Goal: Information Seeking & Learning: Check status

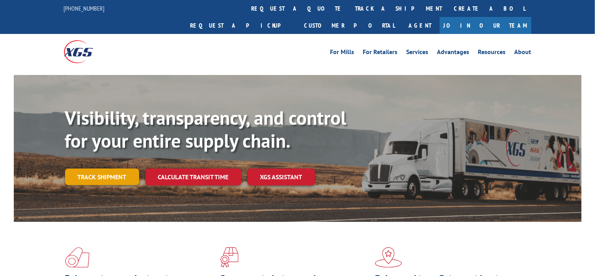
click at [101, 168] on link "Track shipment" at bounding box center [102, 176] width 74 height 17
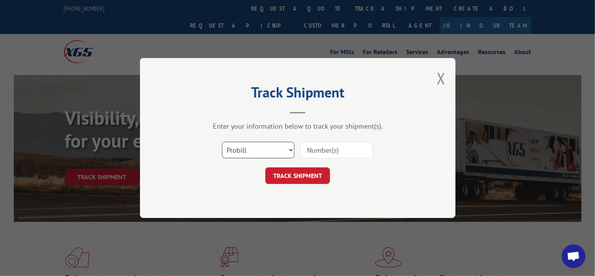
click at [238, 145] on select "Select category... Probill BOL PO" at bounding box center [258, 150] width 73 height 17
select select "bol"
click at [222, 142] on select "Select category... Probill BOL PO" at bounding box center [258, 150] width 73 height 17
click at [335, 147] on input at bounding box center [337, 150] width 73 height 17
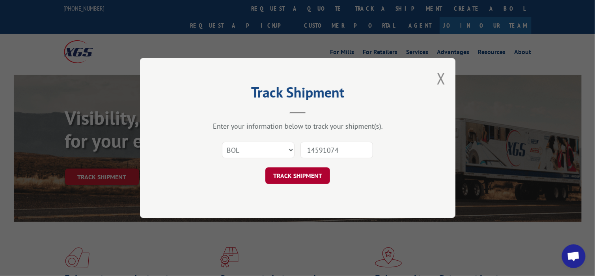
type input "14591074"
click at [313, 173] on button "TRACK SHIPMENT" at bounding box center [297, 175] width 65 height 17
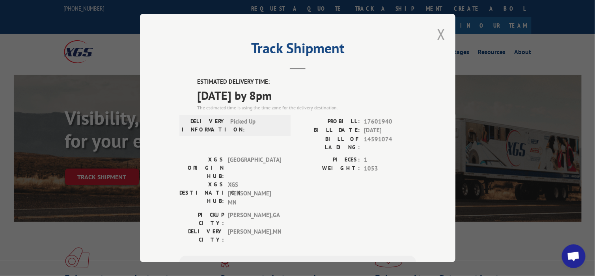
click at [437, 29] on button "Close modal" at bounding box center [441, 34] width 9 height 21
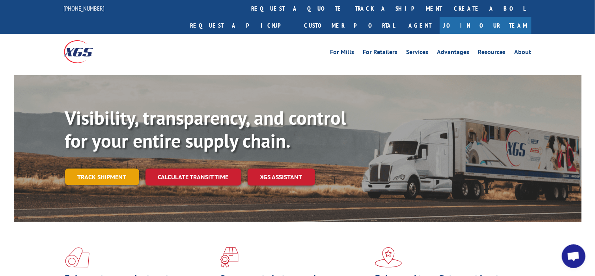
click at [105, 168] on link "Track shipment" at bounding box center [102, 176] width 74 height 17
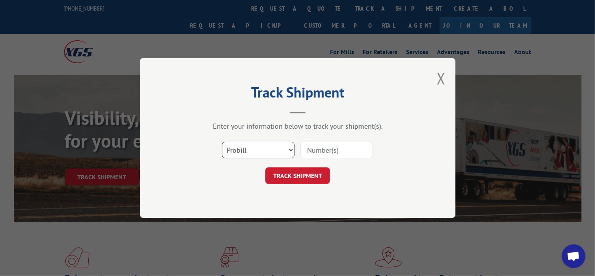
click at [265, 156] on select "Select category... Probill BOL PO" at bounding box center [258, 150] width 73 height 17
select select "bol"
click at [222, 142] on select "Select category... Probill BOL PO" at bounding box center [258, 150] width 73 height 17
click at [330, 154] on input at bounding box center [337, 150] width 73 height 17
paste input "14550039"
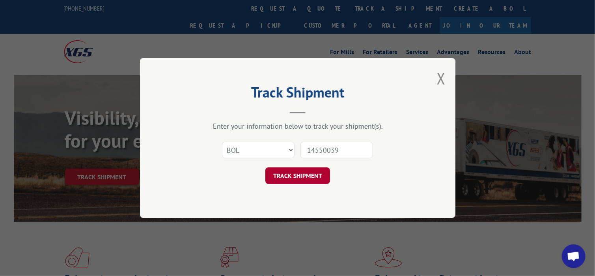
type input "14550039"
click at [314, 171] on button "TRACK SHIPMENT" at bounding box center [297, 175] width 65 height 17
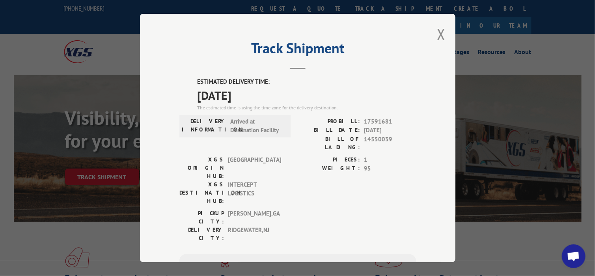
scroll to position [39, 0]
